Goal: Task Accomplishment & Management: Manage account settings

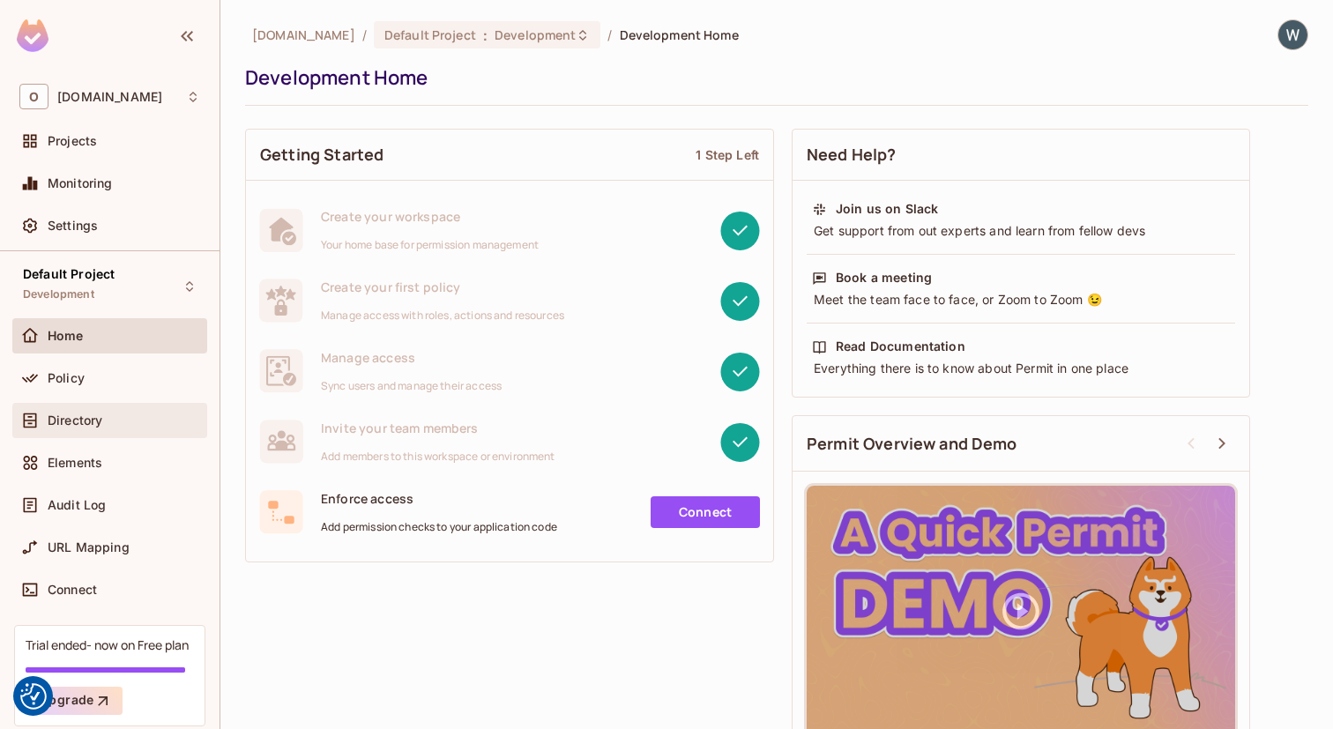
click at [99, 423] on span "Directory" at bounding box center [75, 420] width 55 height 14
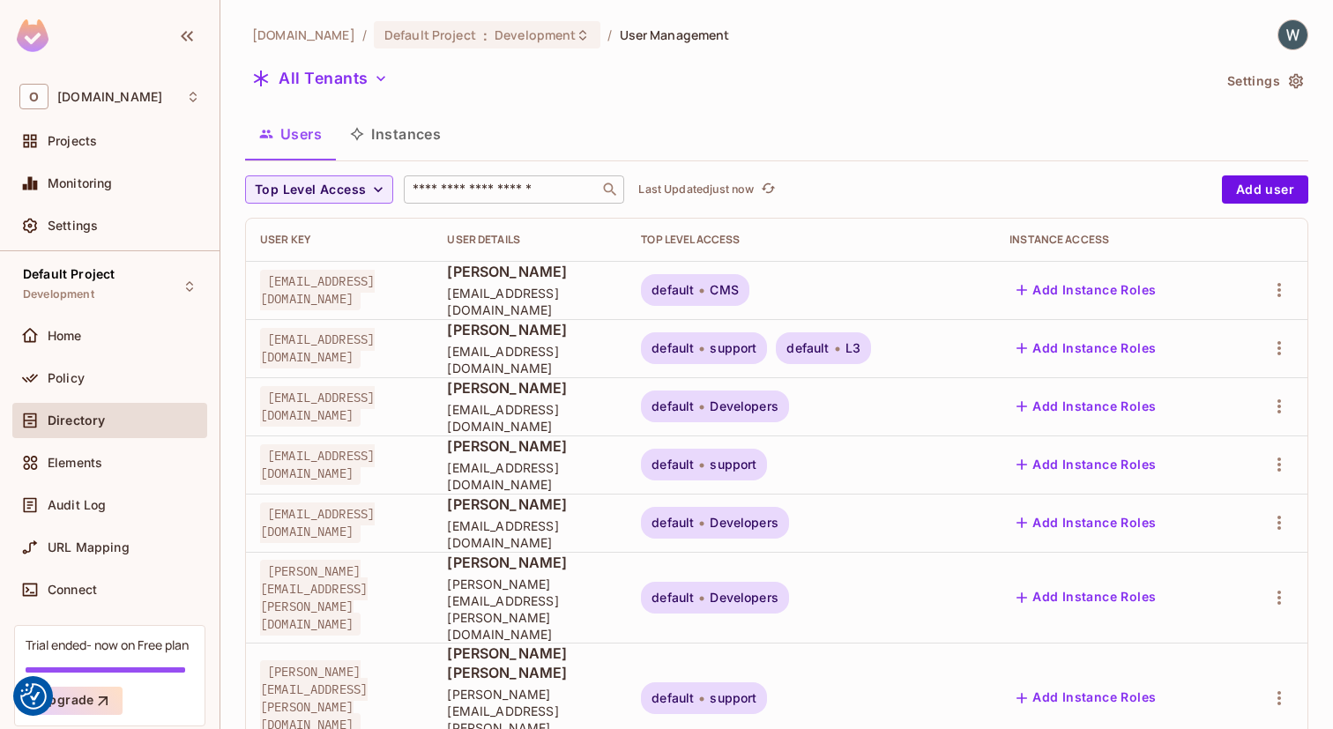
click at [498, 188] on input "text" at bounding box center [501, 190] width 185 height 18
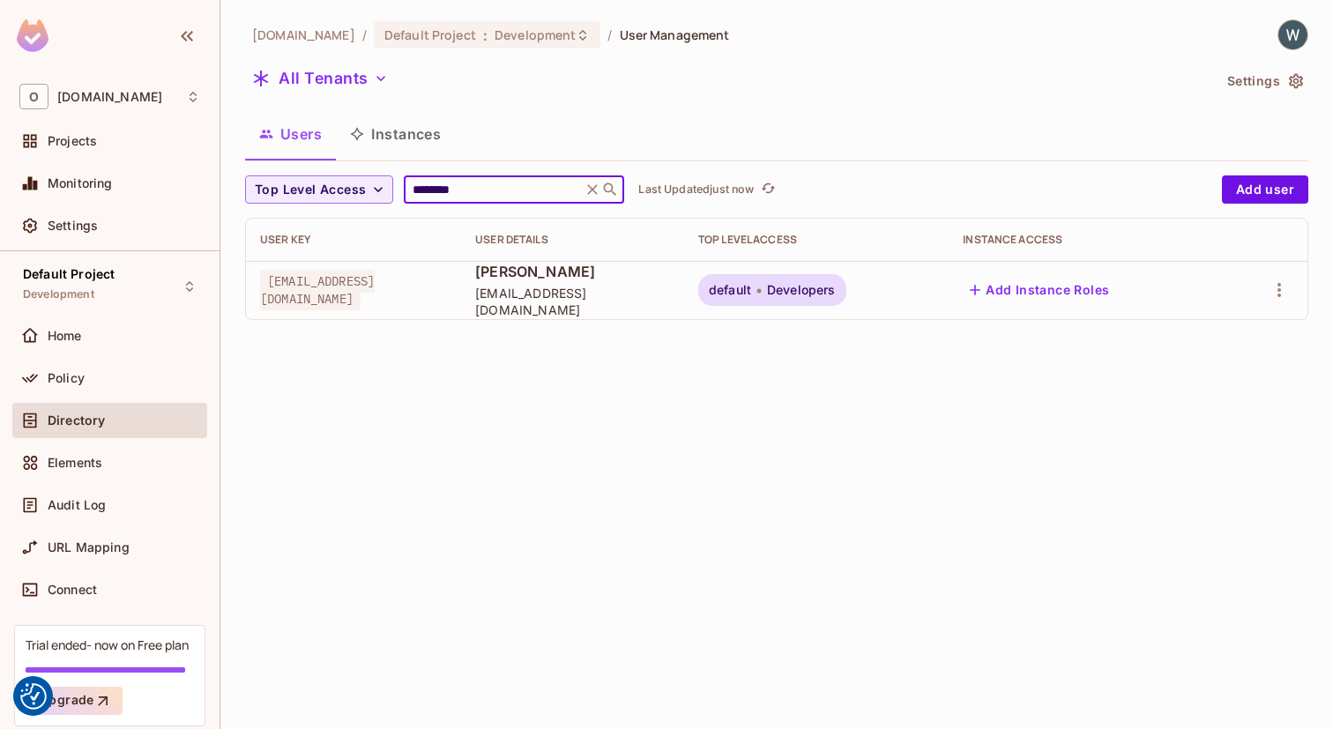
type input "********"
click at [811, 509] on div "[DOMAIN_NAME] / Default Project : Development / User Management All Tenants Set…" at bounding box center [776, 364] width 1112 height 729
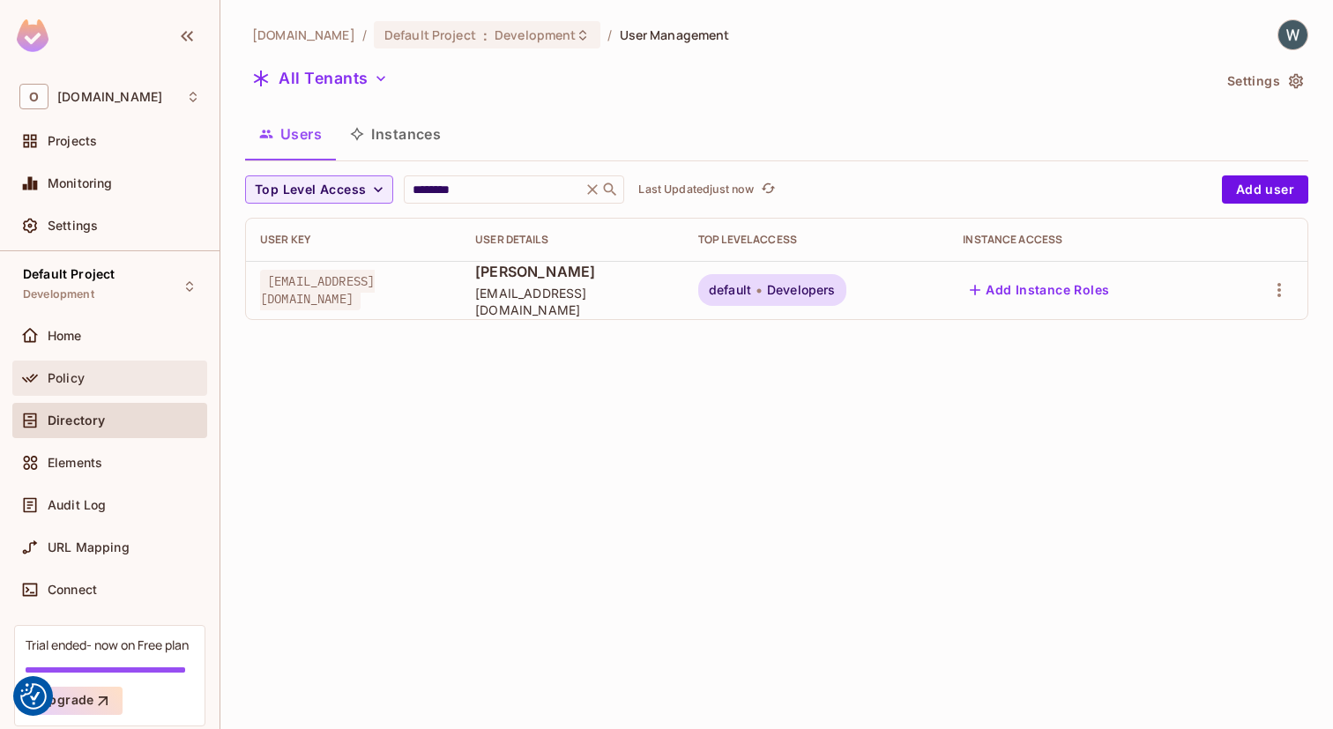
click at [102, 383] on div "Policy" at bounding box center [124, 378] width 152 height 14
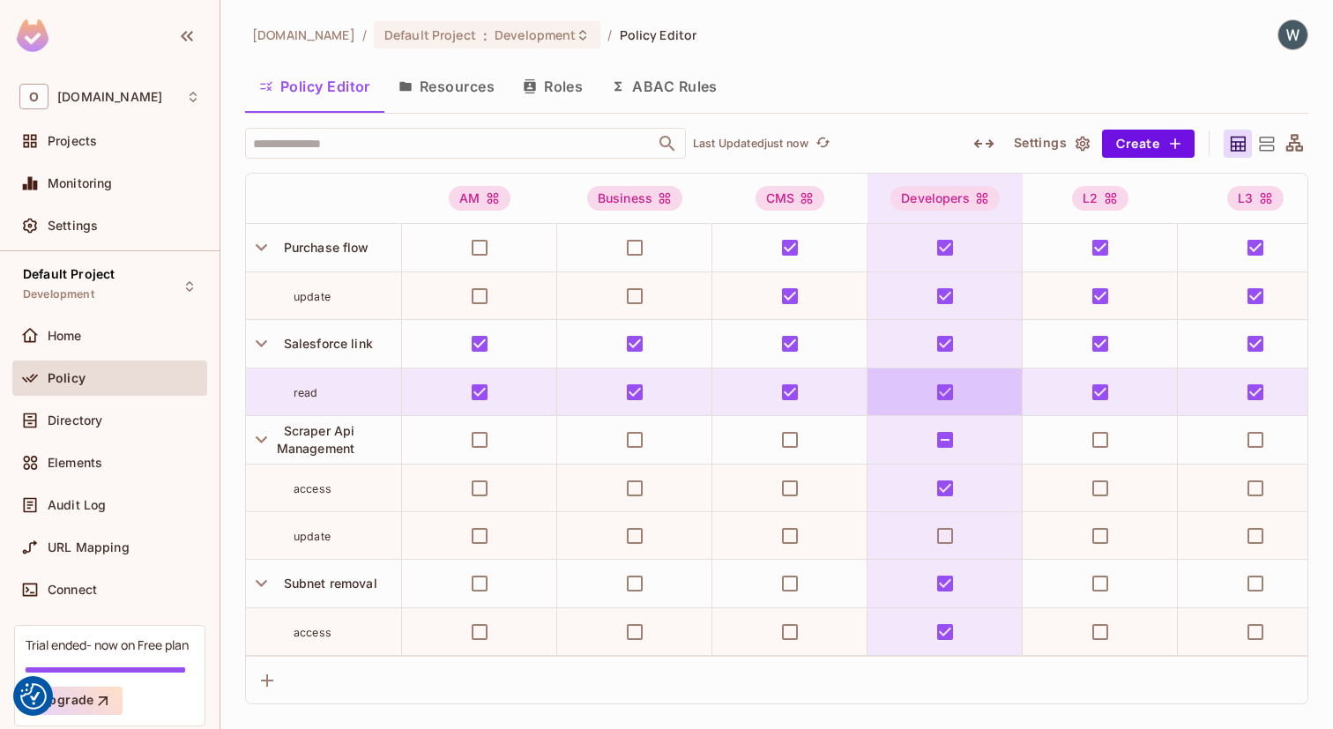
scroll to position [1632, 0]
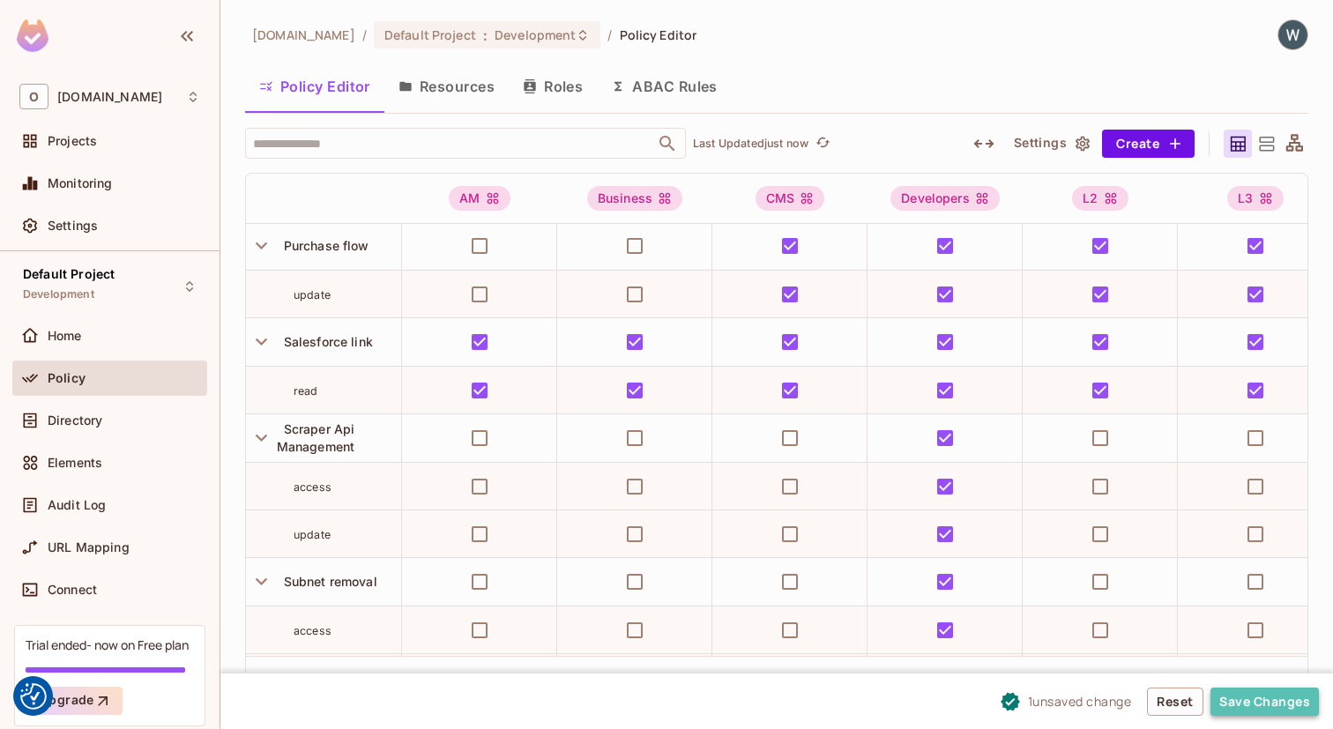
click at [1250, 702] on button "Save Changes" at bounding box center [1264, 701] width 108 height 28
